Goal: Task Accomplishment & Management: Use online tool/utility

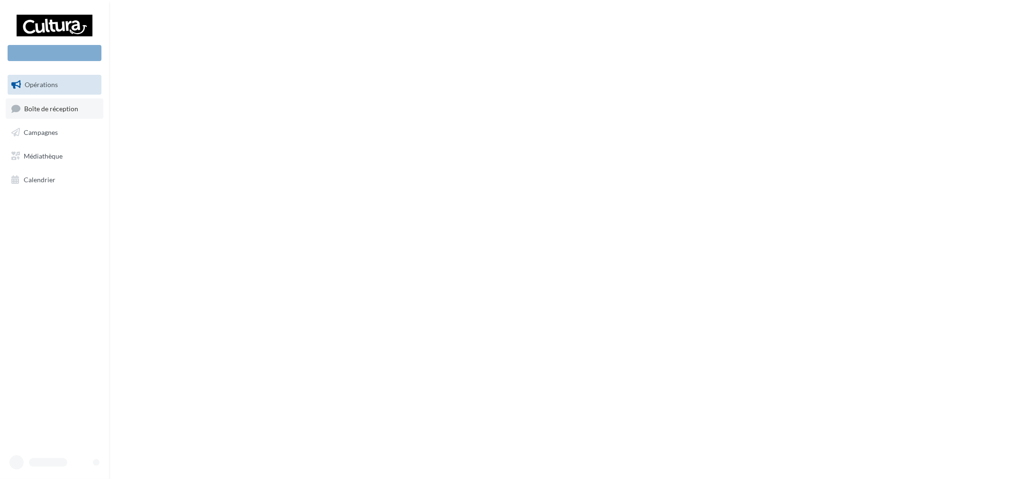
click at [25, 112] on span "Boîte de réception" at bounding box center [51, 108] width 54 height 8
click at [41, 78] on link "Opérations" at bounding box center [55, 85] width 98 height 20
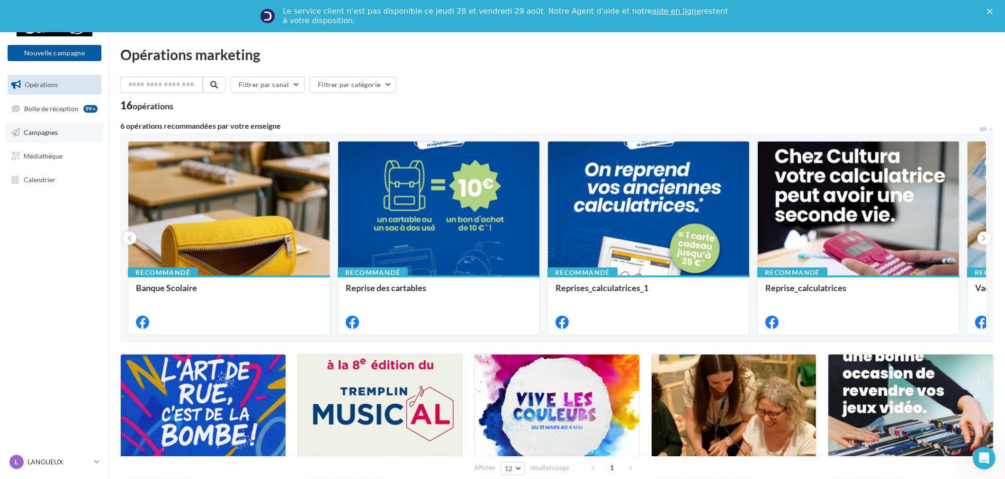
click at [77, 144] on ul "Opérations Boîte de réception 99+ Campagnes Médiathèque Calendrier" at bounding box center [54, 132] width 101 height 122
click at [72, 139] on link "Campagnes" at bounding box center [55, 133] width 98 height 20
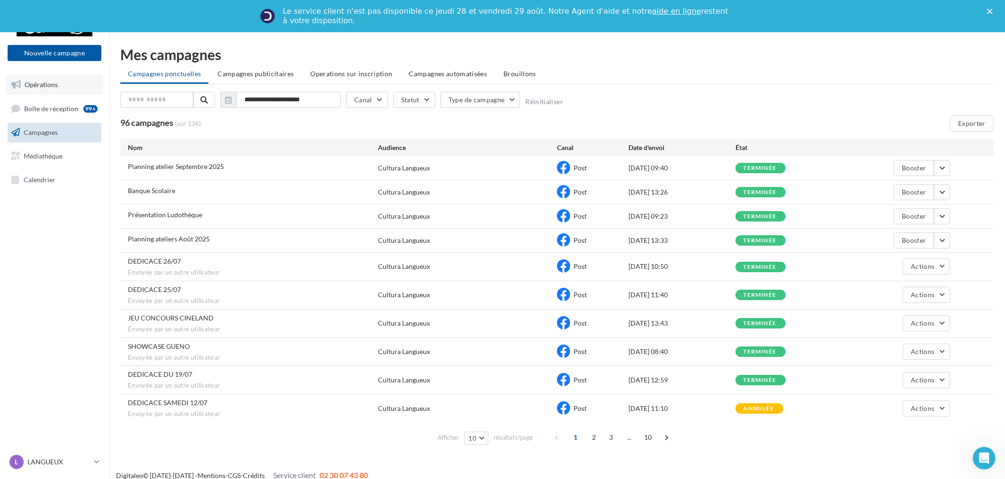
click at [50, 84] on span "Opérations" at bounding box center [41, 85] width 33 height 8
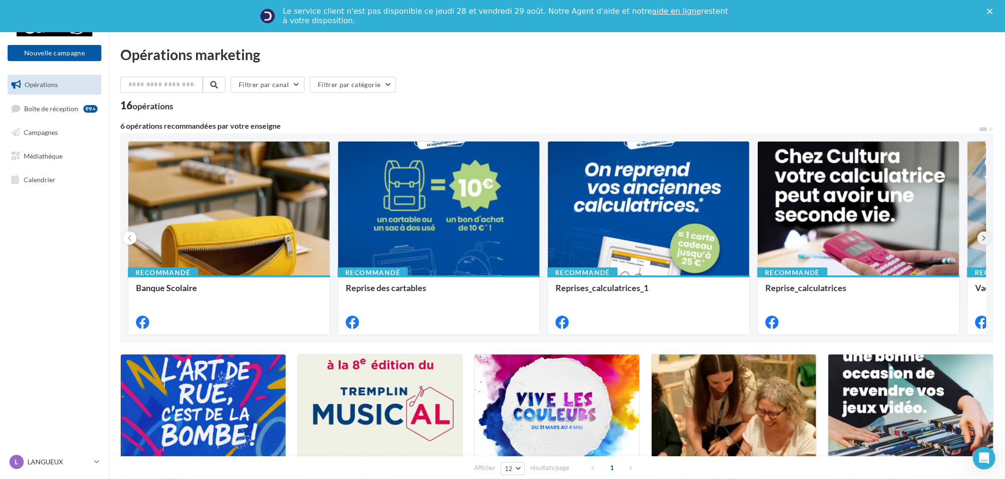
click at [985, 239] on icon at bounding box center [985, 238] width 4 height 9
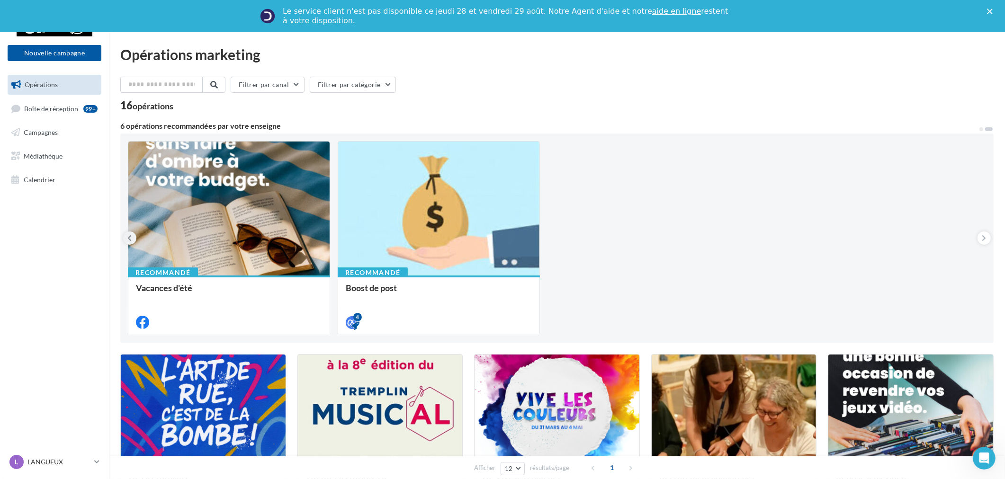
click at [131, 234] on icon at bounding box center [130, 238] width 4 height 9
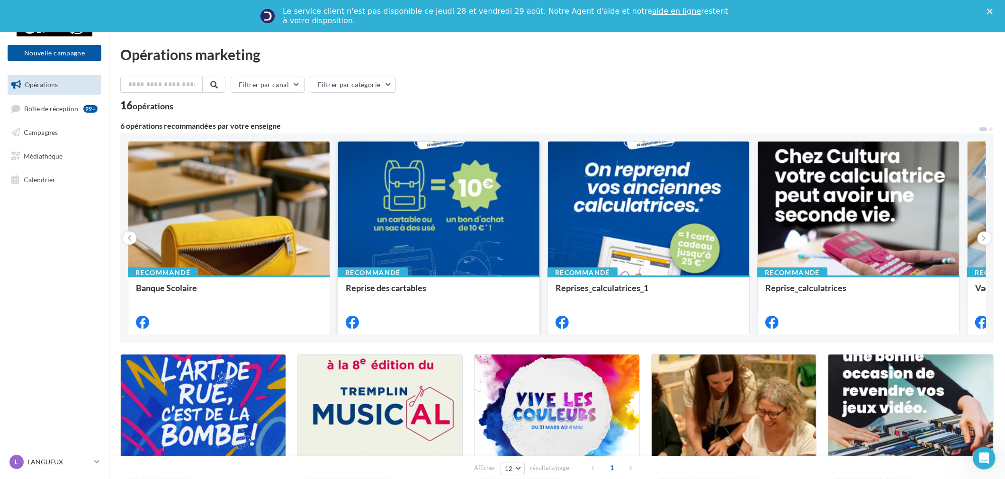
click at [487, 245] on div at bounding box center [438, 209] width 201 height 135
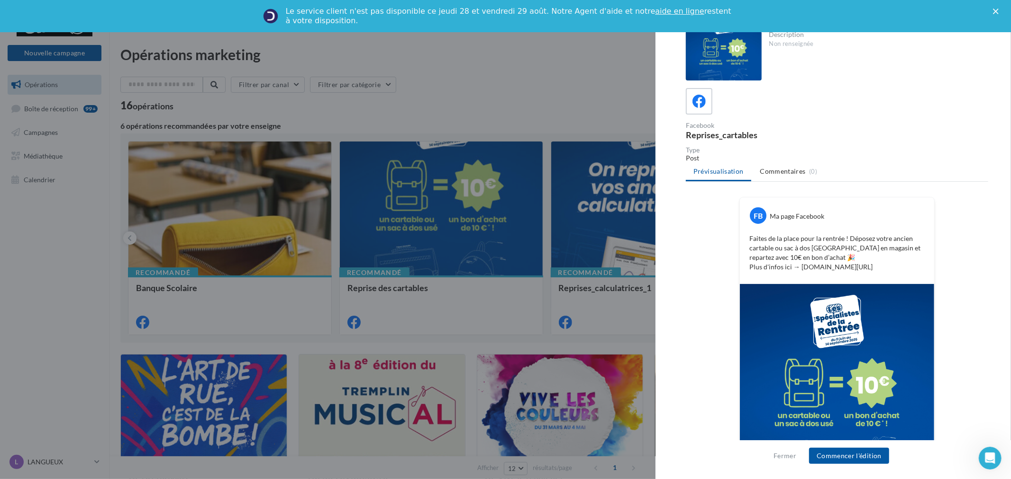
click at [578, 343] on div at bounding box center [505, 239] width 1011 height 479
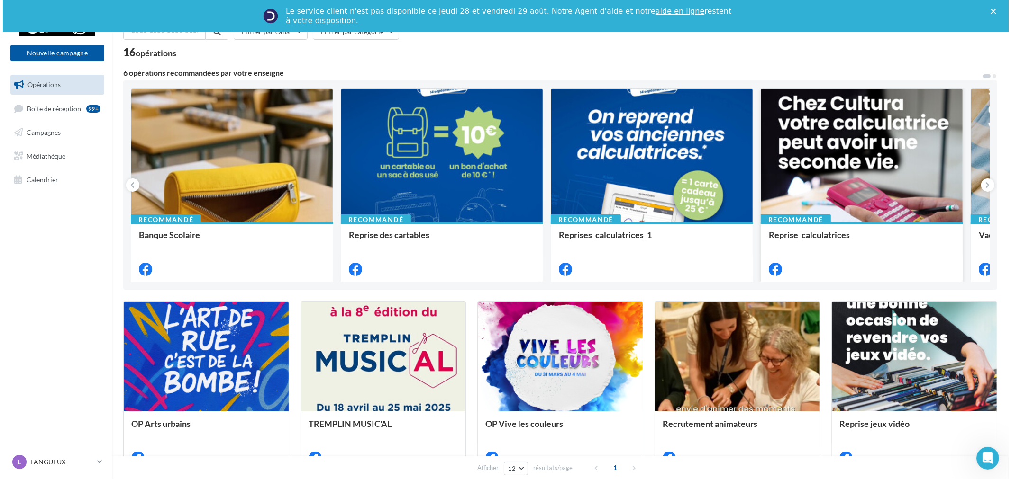
scroll to position [53, 0]
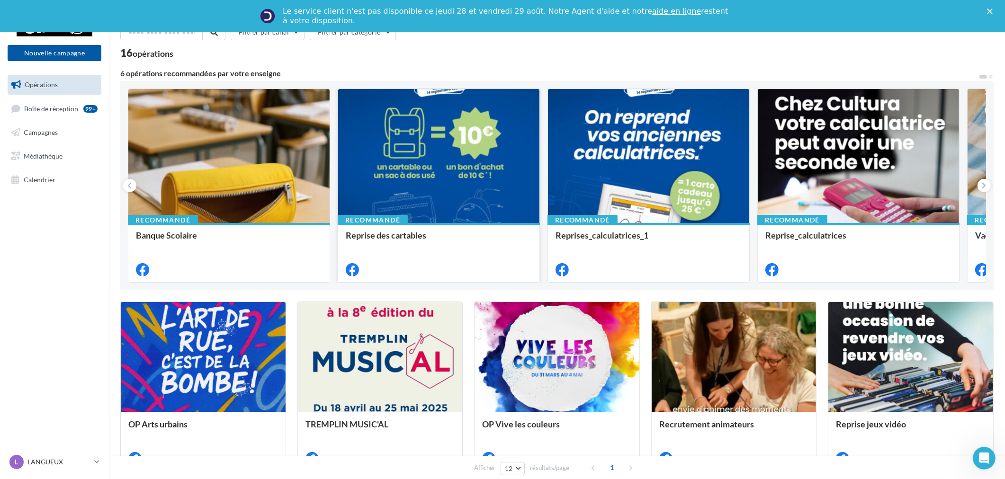
click at [453, 202] on div at bounding box center [438, 156] width 201 height 135
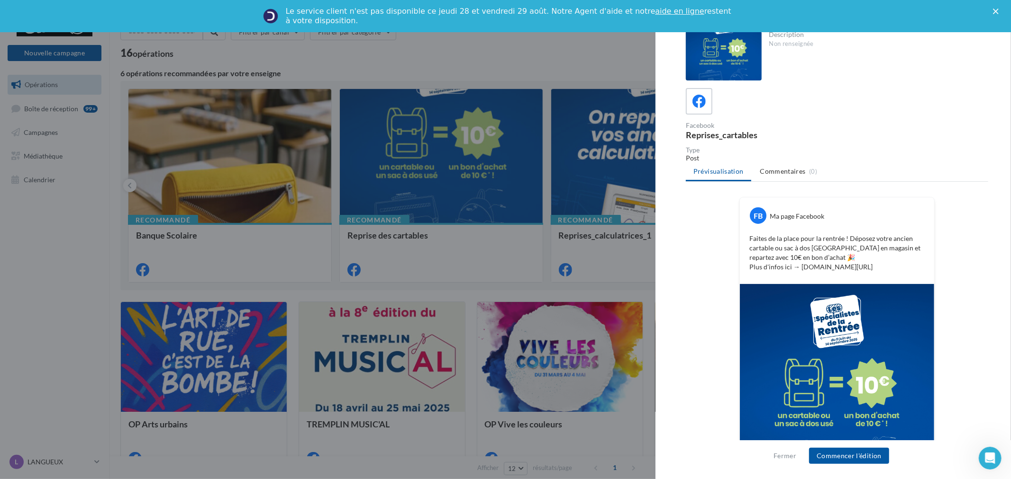
click at [816, 256] on p "Faites de la place pour la rentrée ! Déposez votre ancien cartable ou sac à dos…" at bounding box center [836, 253] width 175 height 38
click at [794, 256] on p "Faites de la place pour la rentrée ! Déposez votre ancien cartable ou sac à dos…" at bounding box center [836, 253] width 175 height 38
click at [795, 256] on p "Faites de la place pour la rentrée ! Déposez votre ancien cartable ou sac à dos…" at bounding box center [836, 253] width 175 height 38
click at [845, 455] on button "Commencer l'édition" at bounding box center [849, 456] width 80 height 16
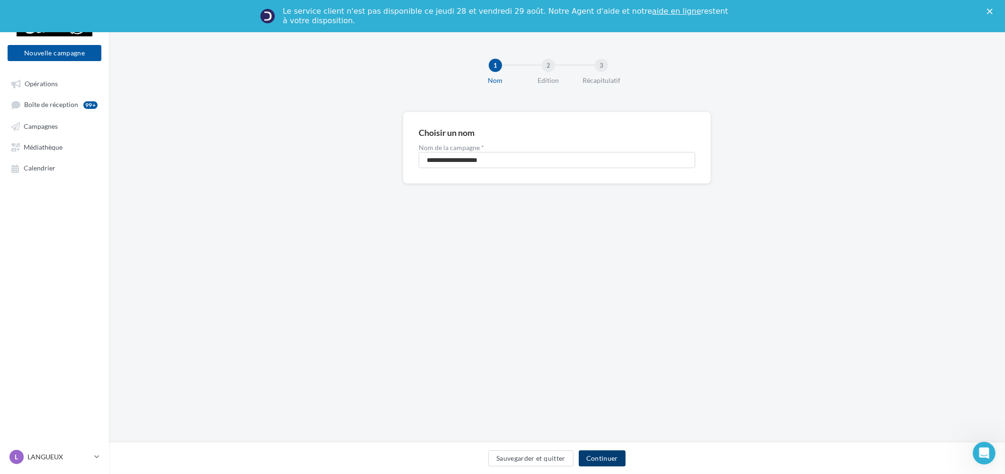
click at [598, 454] on button "Continuer" at bounding box center [602, 459] width 47 height 16
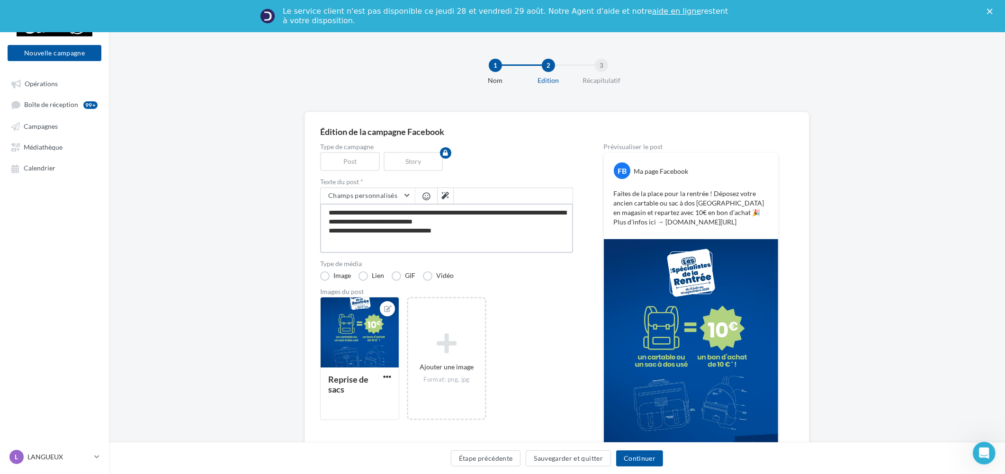
click at [495, 219] on textarea "**********" at bounding box center [446, 228] width 253 height 49
type textarea "**********"
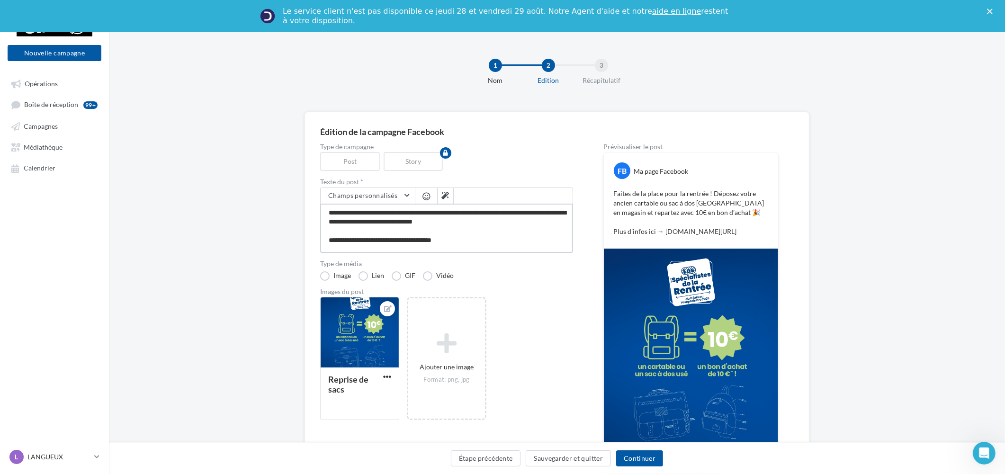
click at [496, 223] on textarea "**********" at bounding box center [446, 228] width 253 height 49
type textarea "**********"
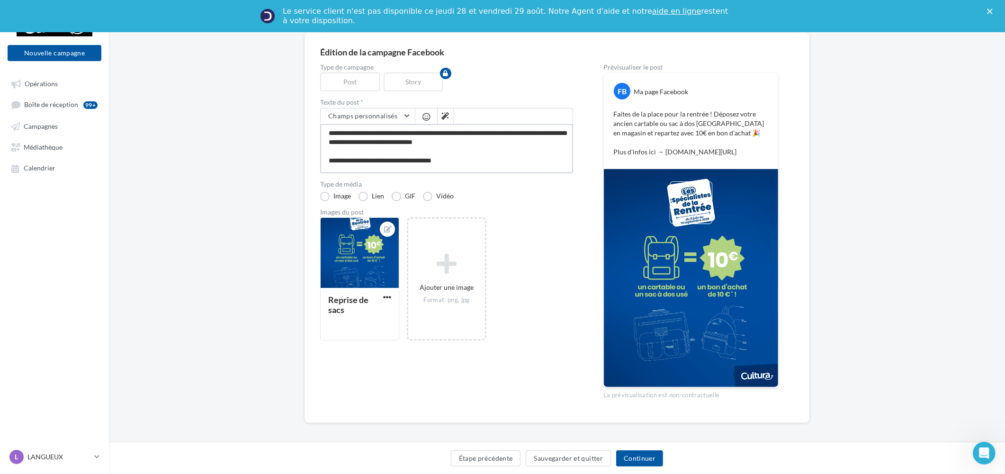
scroll to position [84, 0]
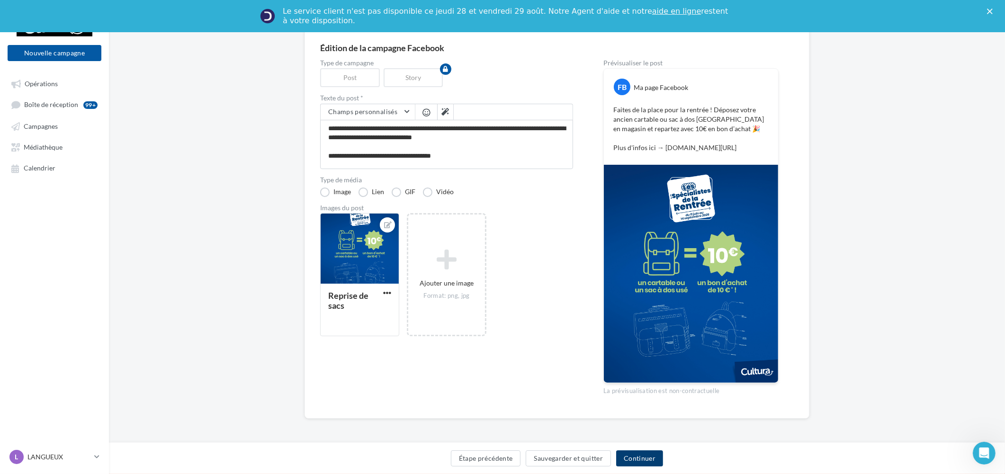
click at [627, 462] on button "Continuer" at bounding box center [639, 459] width 47 height 16
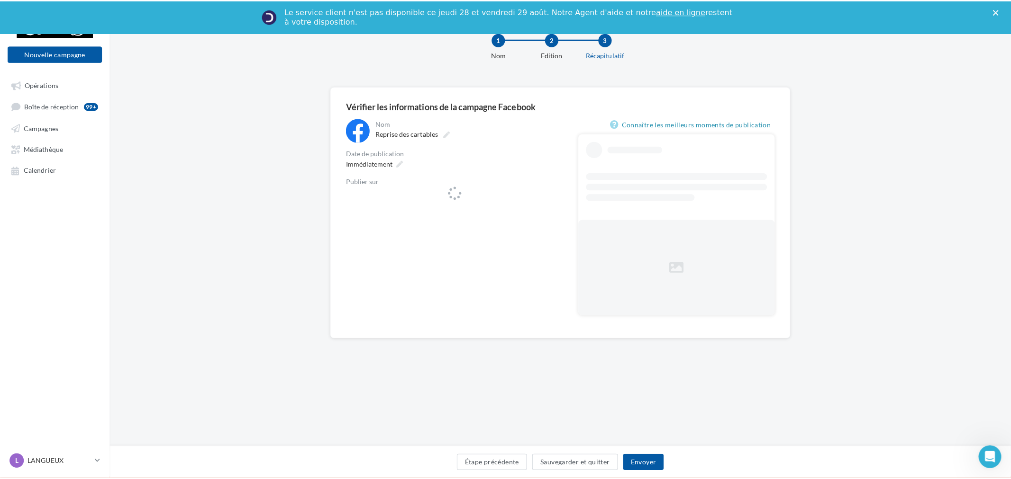
scroll to position [31, 0]
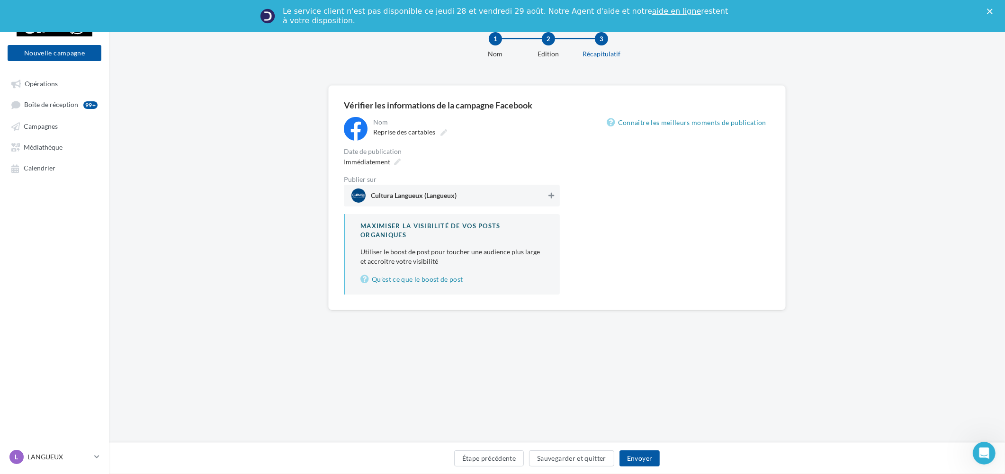
click at [550, 192] on icon at bounding box center [552, 195] width 6 height 7
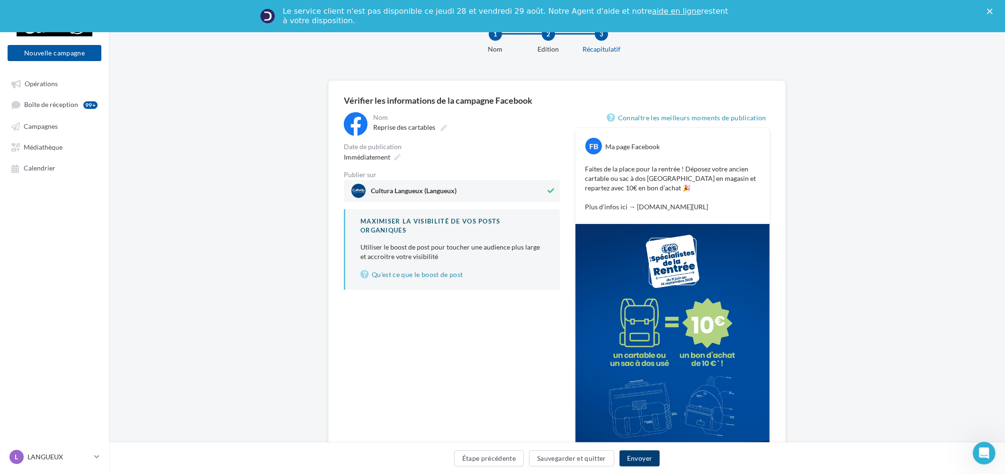
click at [627, 459] on button "Envoyer" at bounding box center [640, 459] width 40 height 16
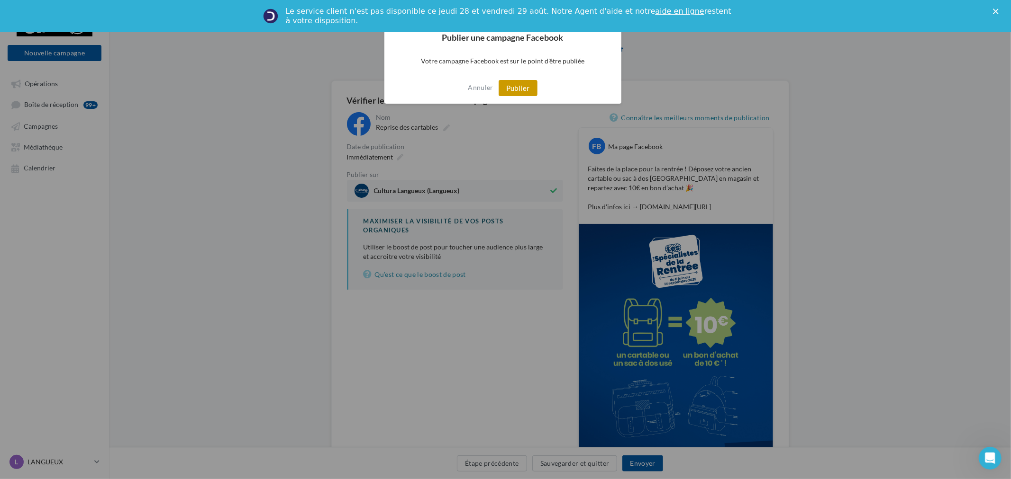
click at [515, 88] on button "Publier" at bounding box center [517, 88] width 39 height 16
